Goal: Information Seeking & Learning: Learn about a topic

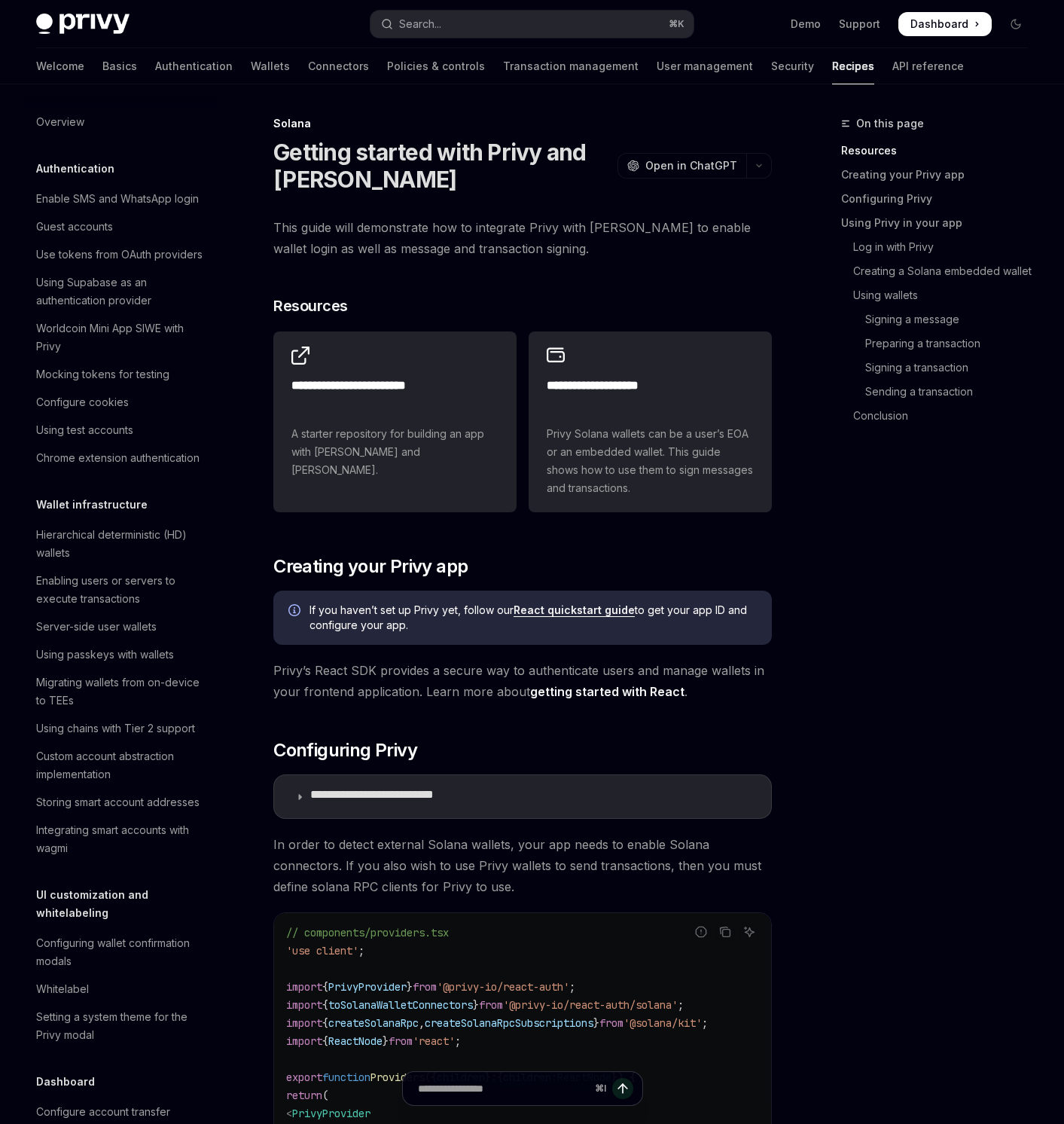
scroll to position [2698, 0]
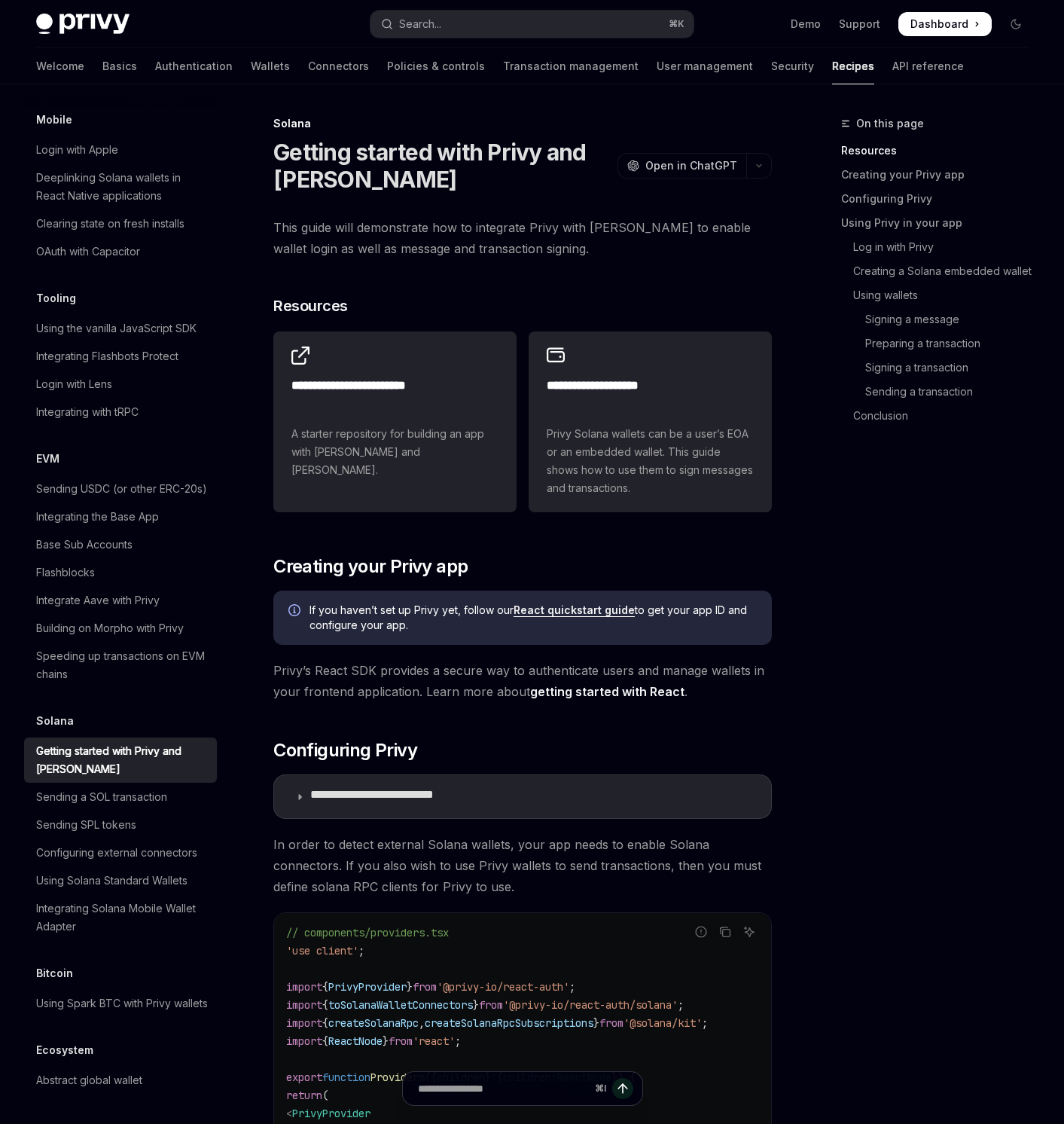
click at [911, 31] on span "Dashboard" at bounding box center [940, 24] width 58 height 15
click at [906, 10] on div "Privy Docs home page Search... ⌘ K Demo Support Dashboard Dashboard Search..." at bounding box center [532, 24] width 991 height 48
click at [901, 19] on span at bounding box center [945, 24] width 94 height 24
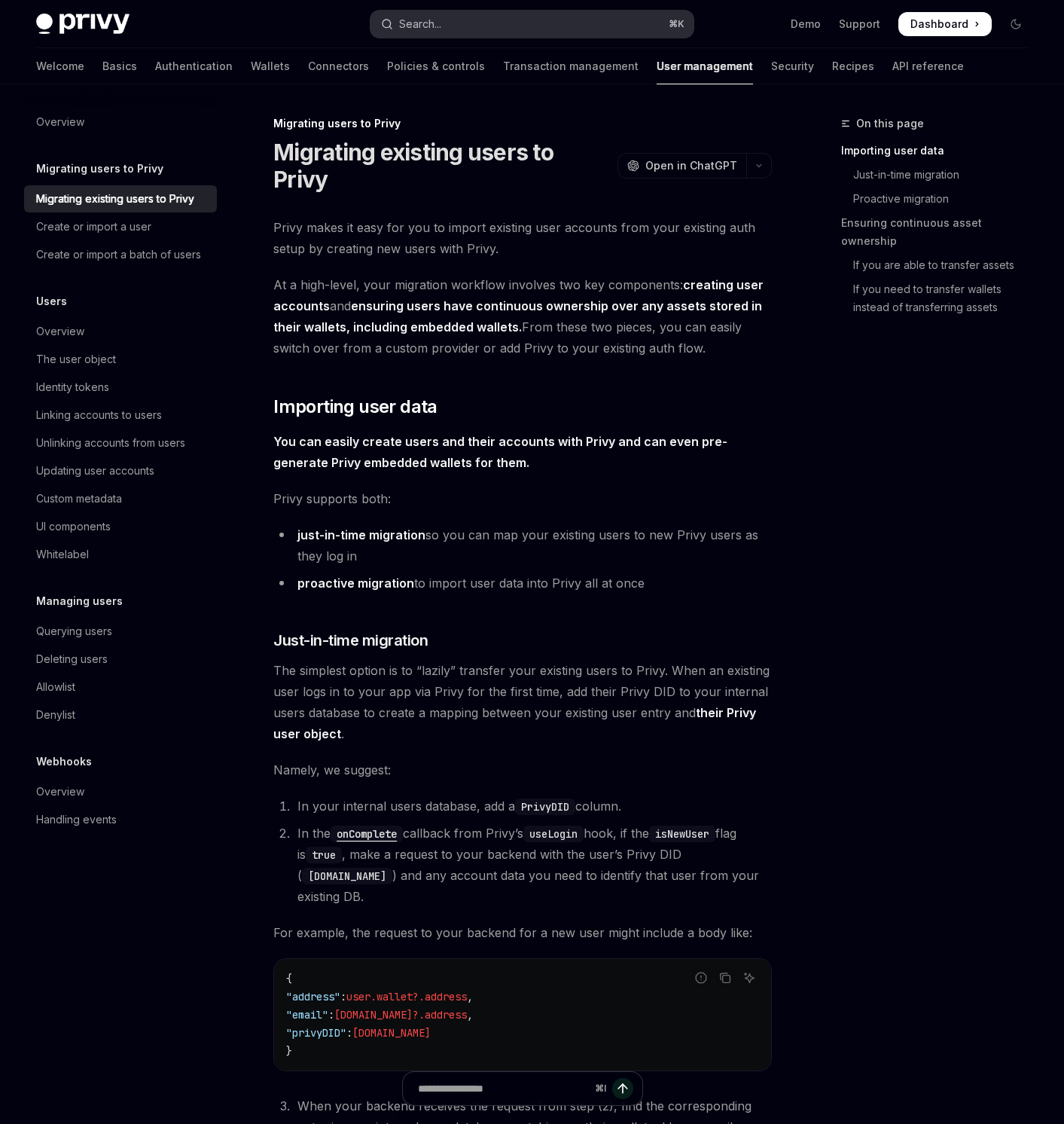
click at [470, 29] on button "Search... ⌘ K" at bounding box center [531, 24] width 322 height 27
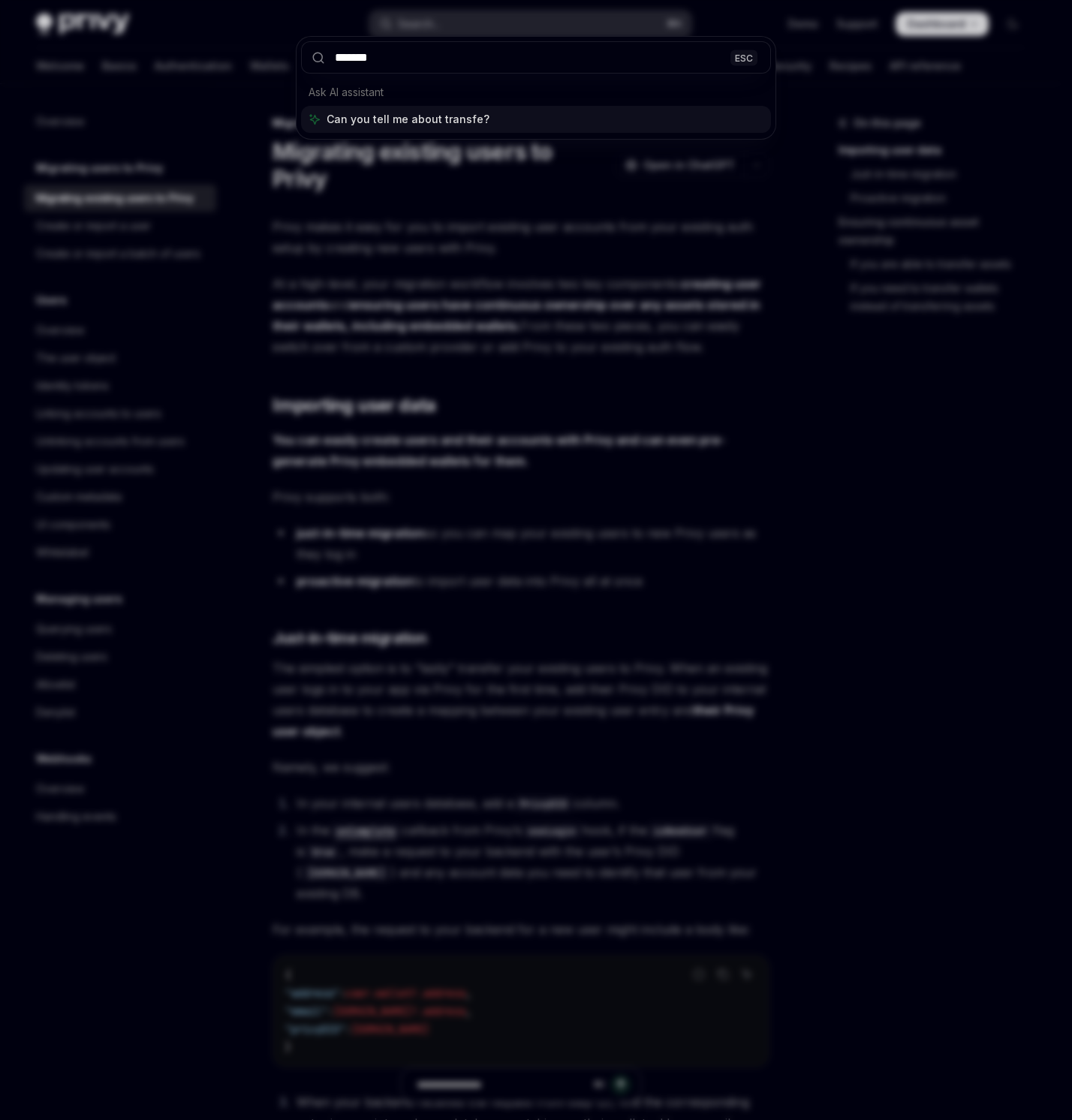
type input "********"
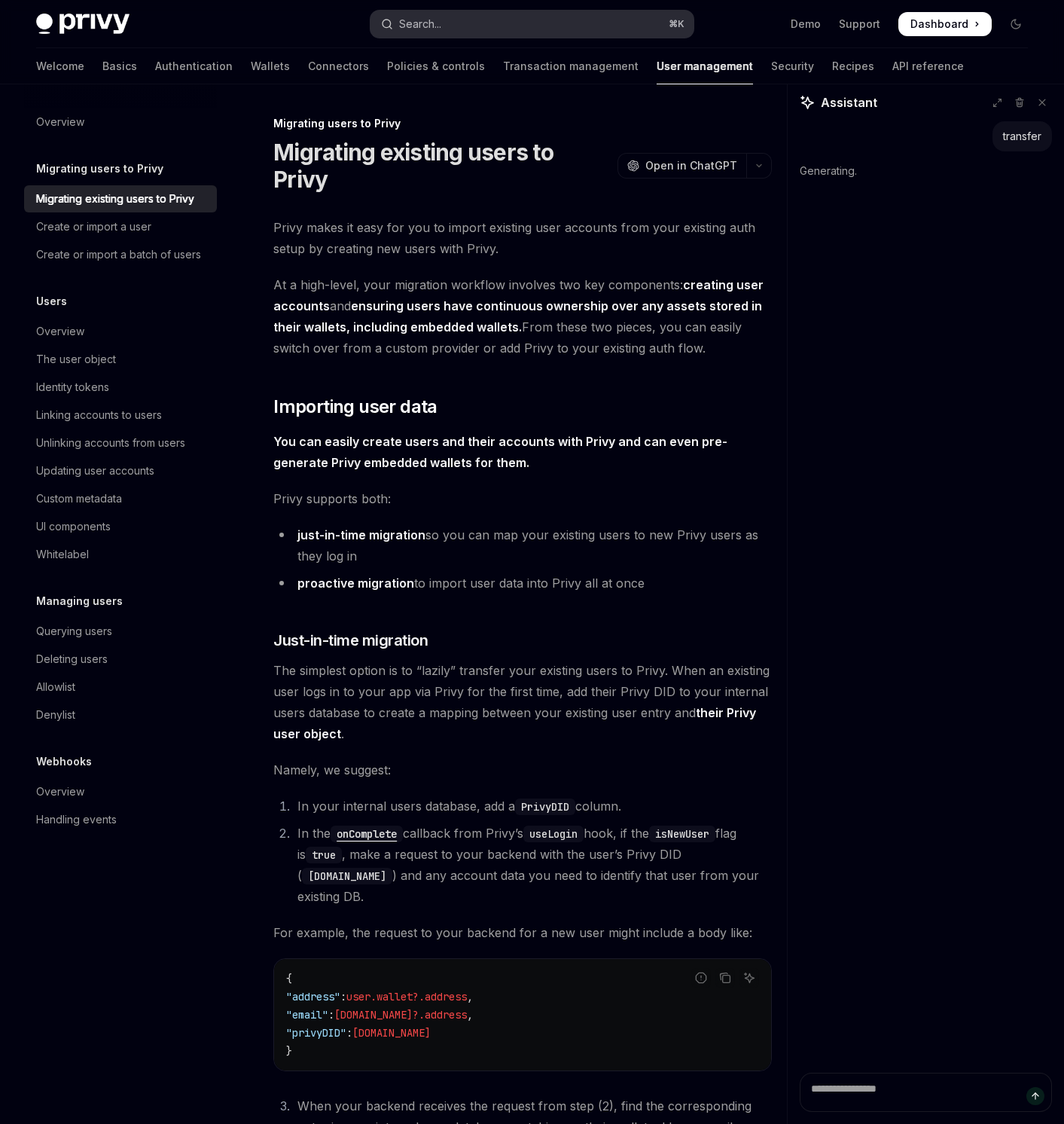
click at [470, 29] on button "Search... ⌘ K" at bounding box center [531, 24] width 322 height 27
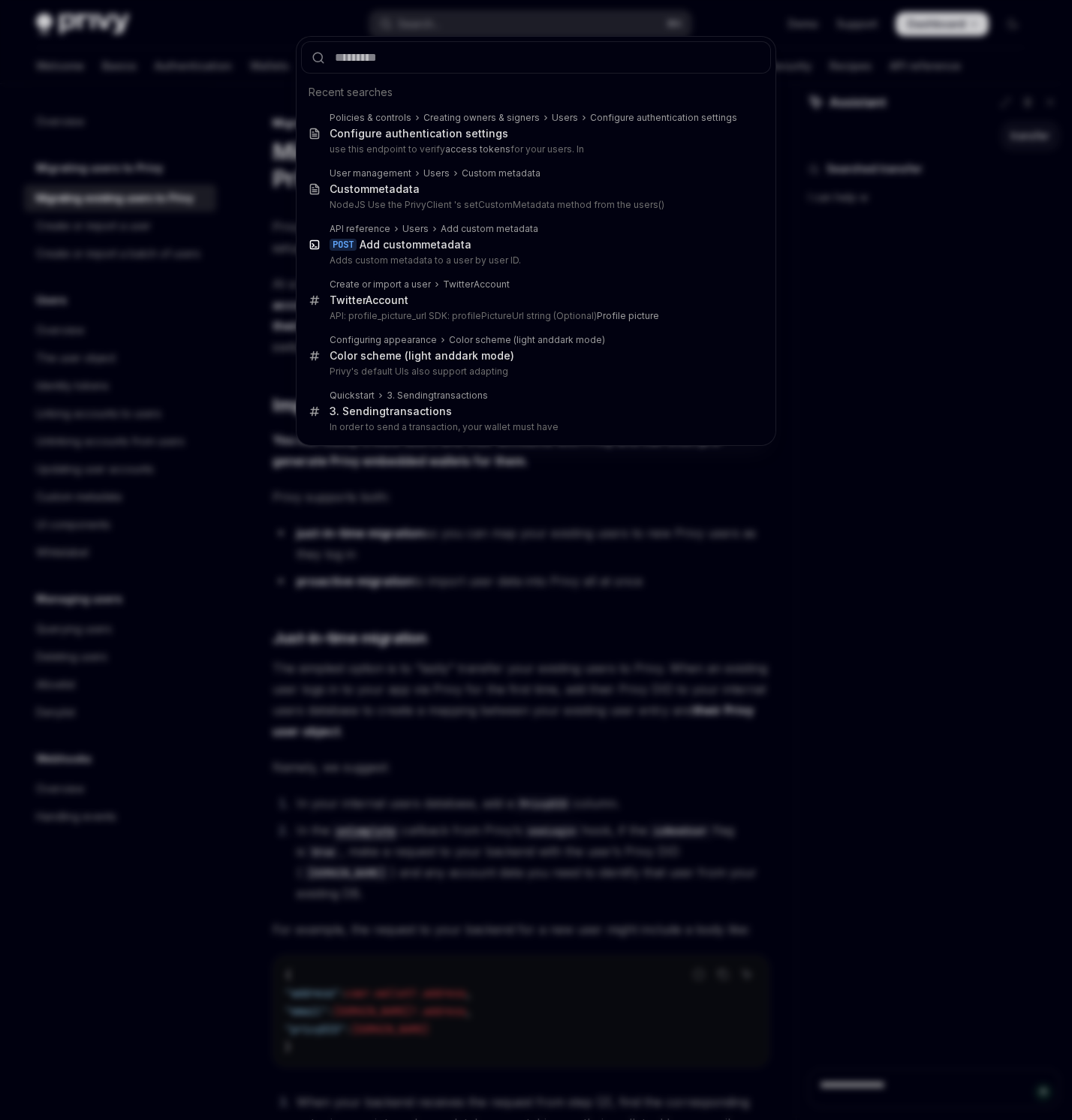
type textarea "*"
